Goal: Answer question/provide support

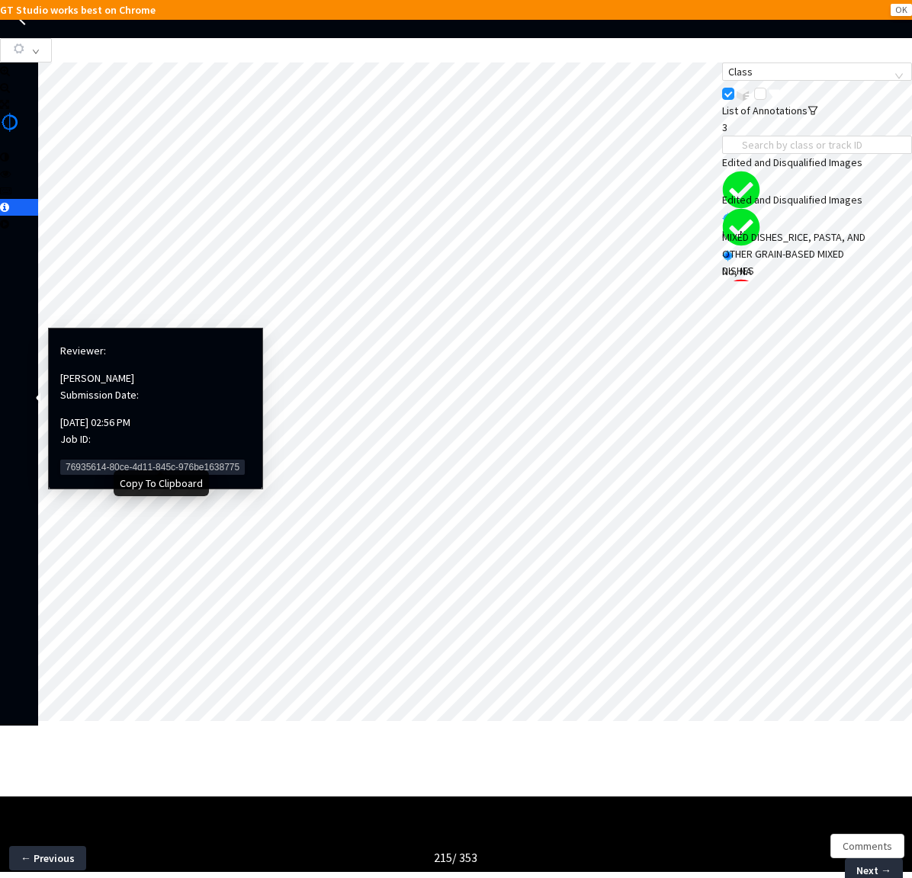
click at [104, 460] on span "76935614-80ce-4d11-845c-976be1638775" at bounding box center [152, 467] width 184 height 15
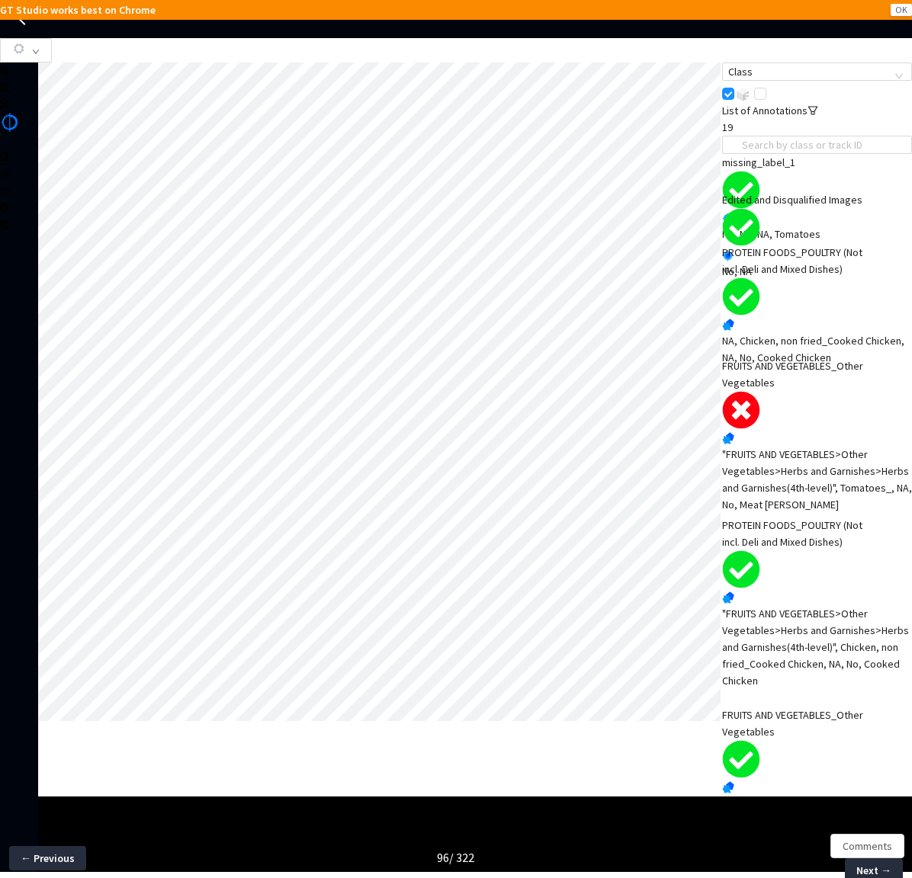
click at [790, 473] on div ""FRUITS AND VEGETABLES>Other Vegetables>Herbs and Garnishes>Herbs and Garnishes…" at bounding box center [817, 479] width 190 height 67
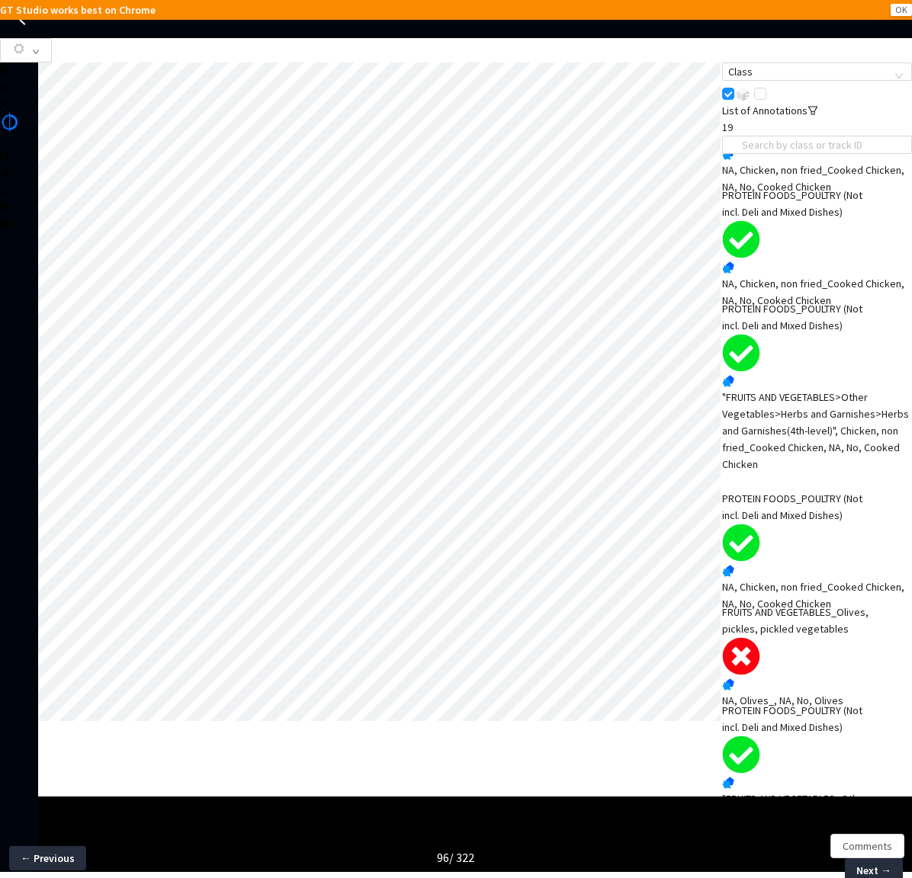
scroll to position [1059, 0]
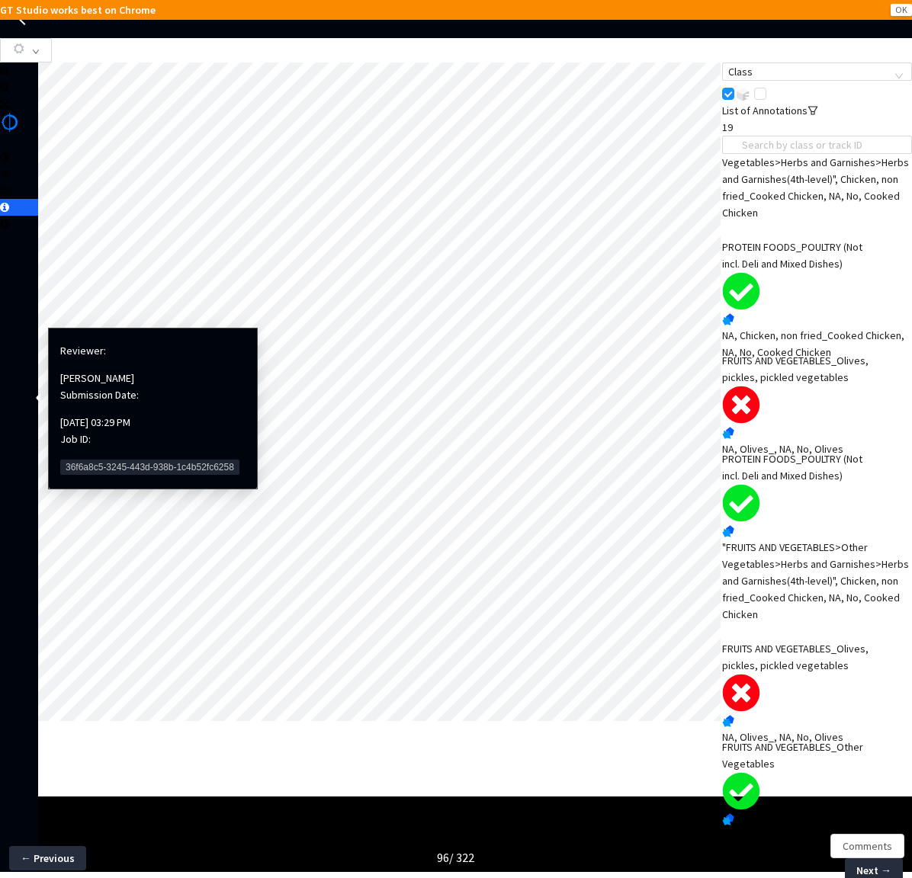
click at [97, 460] on span "36f6a8c5-3245-443d-938b-1c4b52fc6258" at bounding box center [149, 467] width 179 height 15
